Goal: Task Accomplishment & Management: Use online tool/utility

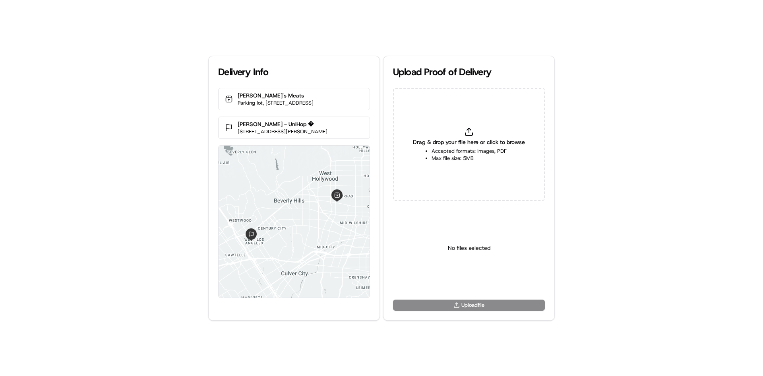
click at [473, 135] on icon at bounding box center [468, 134] width 7 height 2
type input "C:\fakepath\HandedToCustomer (1).png"
click at [471, 277] on html "Delivery Info Marconda's Meats Parking lot, 6333 W 3rd St stall 514, Los Angele…" at bounding box center [381, 188] width 763 height 376
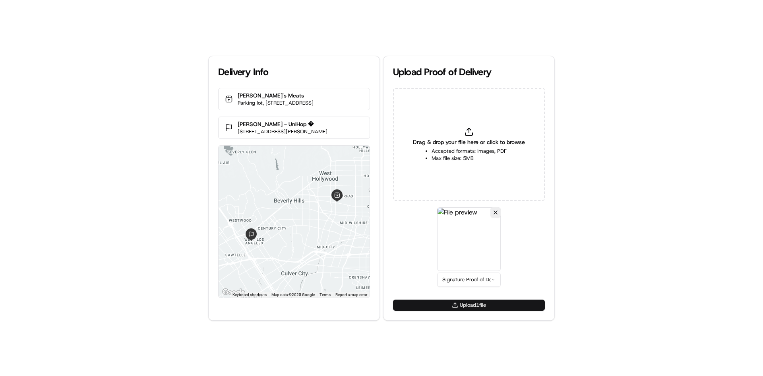
click at [478, 308] on button "Upload 1 file" at bounding box center [469, 304] width 152 height 11
